Goal: Navigation & Orientation: Find specific page/section

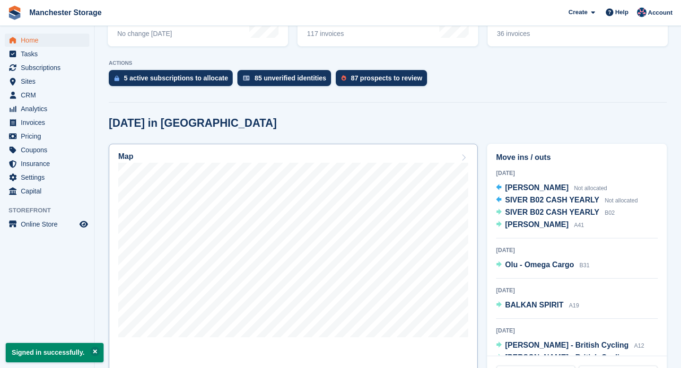
scroll to position [175, 0]
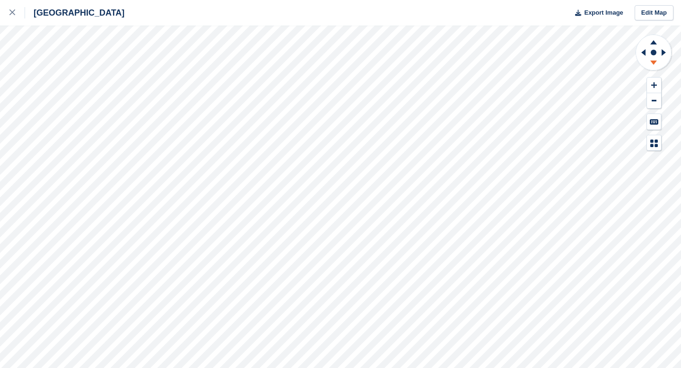
click at [653, 62] on icon at bounding box center [653, 63] width 7 height 4
click at [643, 55] on icon at bounding box center [642, 52] width 12 height 25
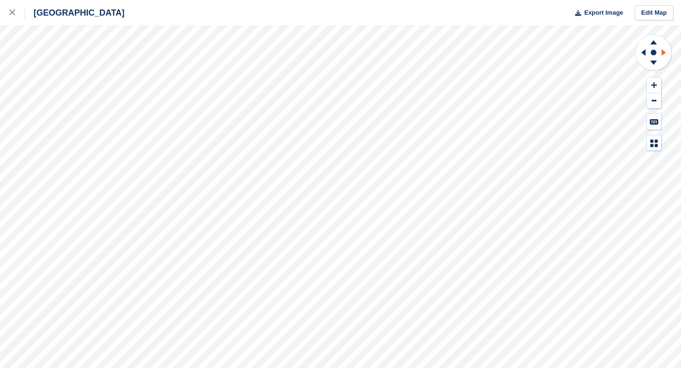
click at [665, 52] on icon at bounding box center [665, 52] width 12 height 25
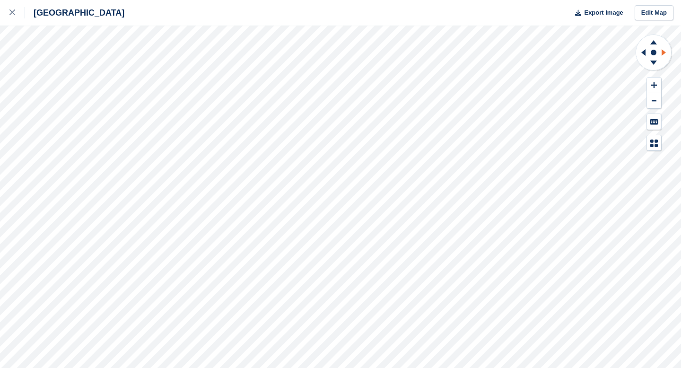
click at [665, 52] on icon at bounding box center [665, 52] width 12 height 25
click at [655, 64] on icon at bounding box center [653, 64] width 25 height 12
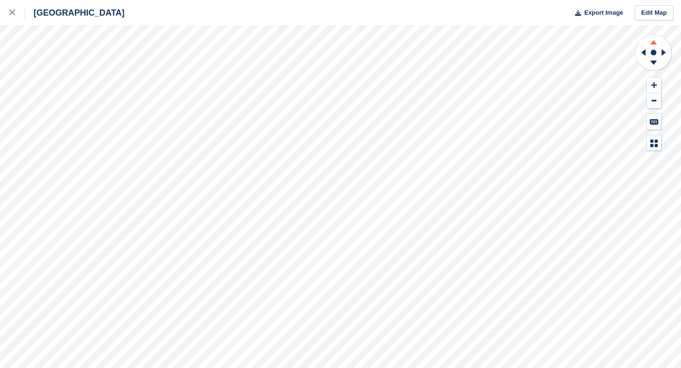
click at [654, 42] on g at bounding box center [653, 41] width 25 height 12
click at [654, 42] on icon at bounding box center [653, 42] width 7 height 4
click at [655, 62] on icon at bounding box center [653, 64] width 25 height 12
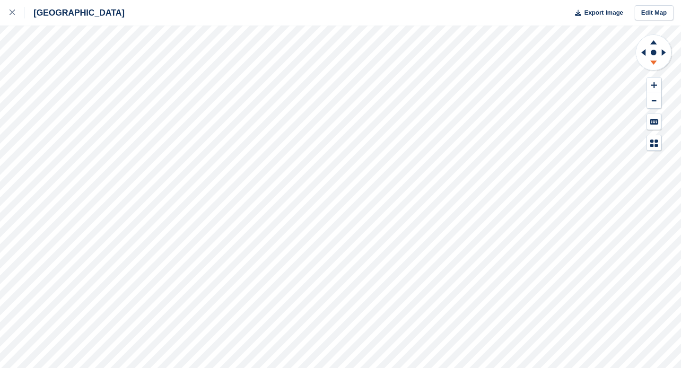
click at [655, 62] on icon at bounding box center [653, 64] width 25 height 12
